Goal: Information Seeking & Learning: Learn about a topic

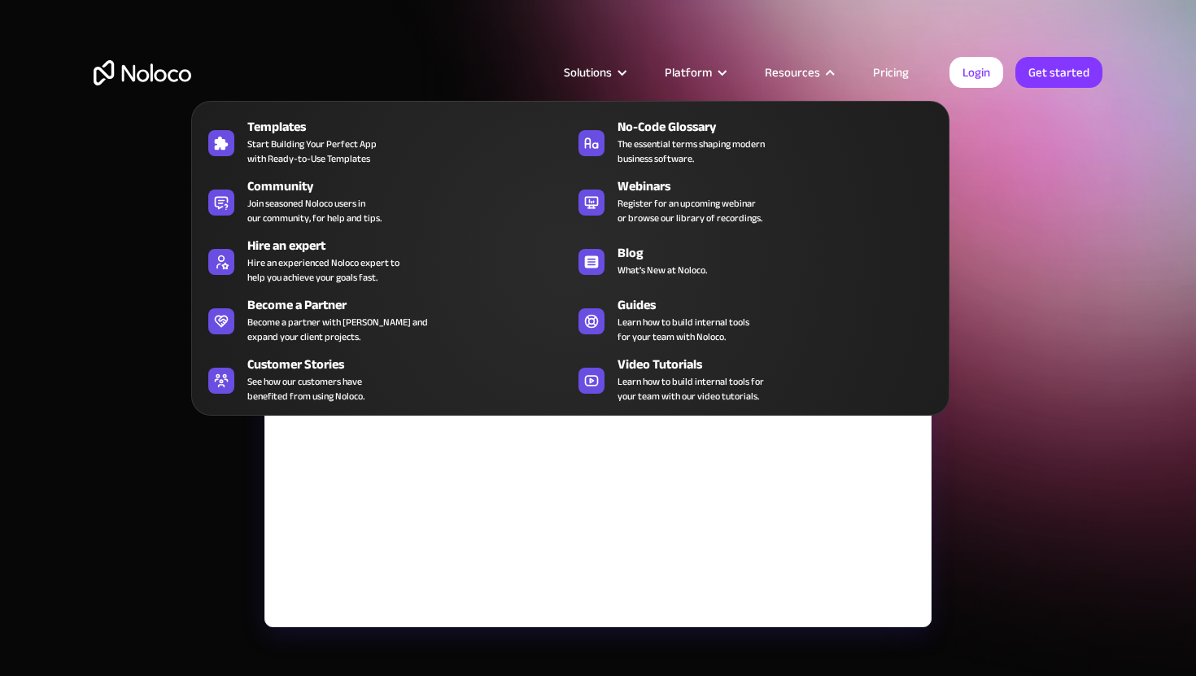
click at [897, 80] on nav "Templates Start Building Your Perfect App with Ready-to-Use Templates No-Code G…" at bounding box center [570, 247] width 758 height 338
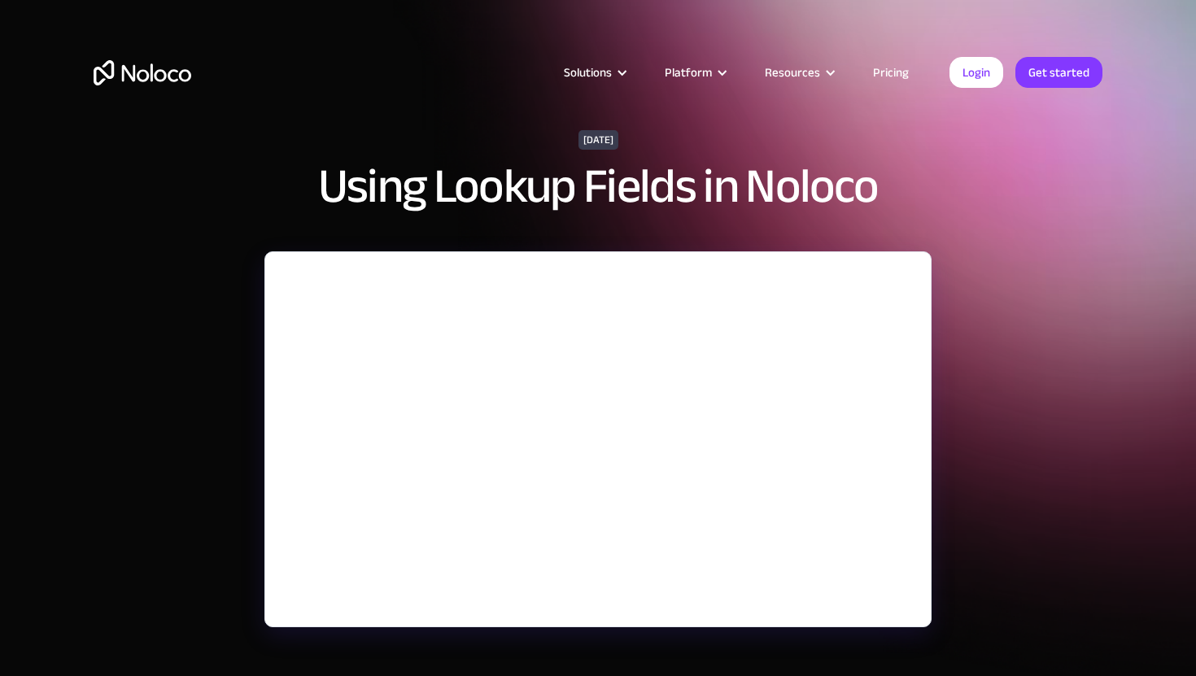
click at [892, 70] on link "Pricing" at bounding box center [891, 72] width 76 height 21
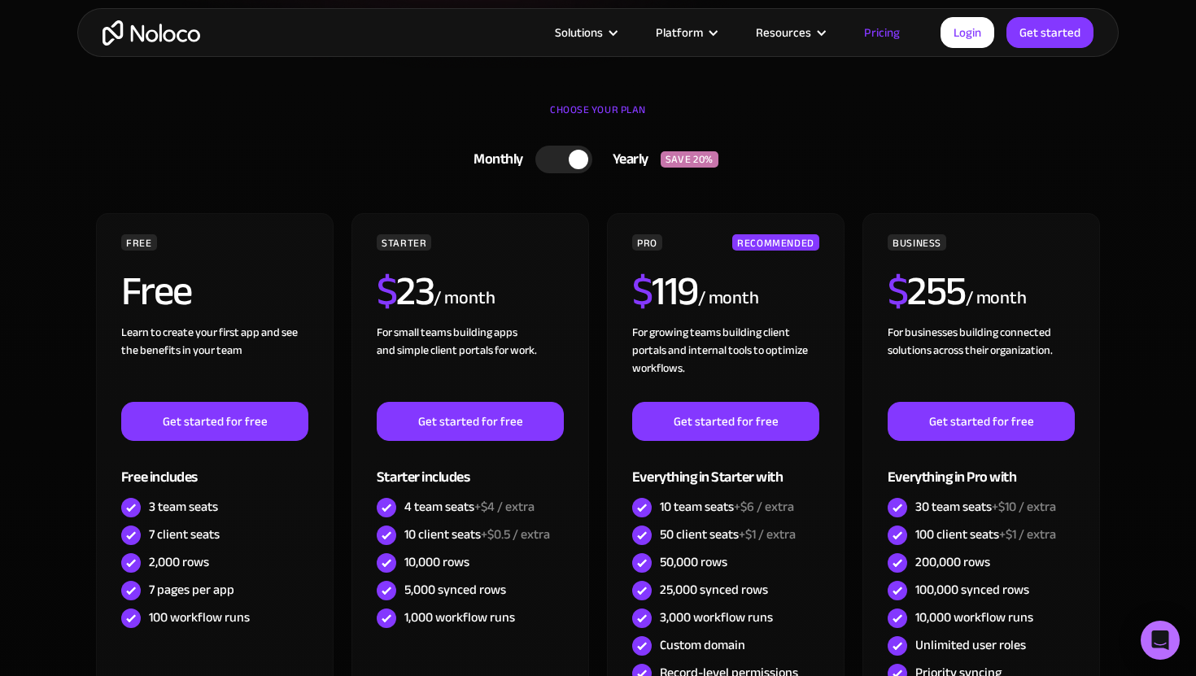
scroll to position [423, 0]
